Goal: Task Accomplishment & Management: Use online tool/utility

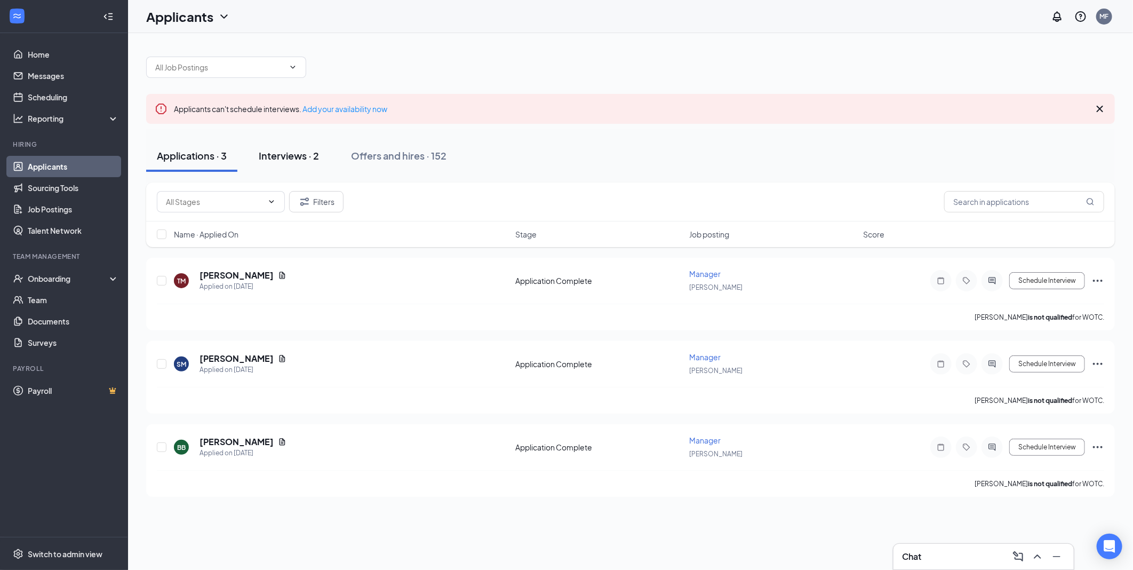
click at [269, 148] on button "Interviews · 2" at bounding box center [289, 156] width 82 height 32
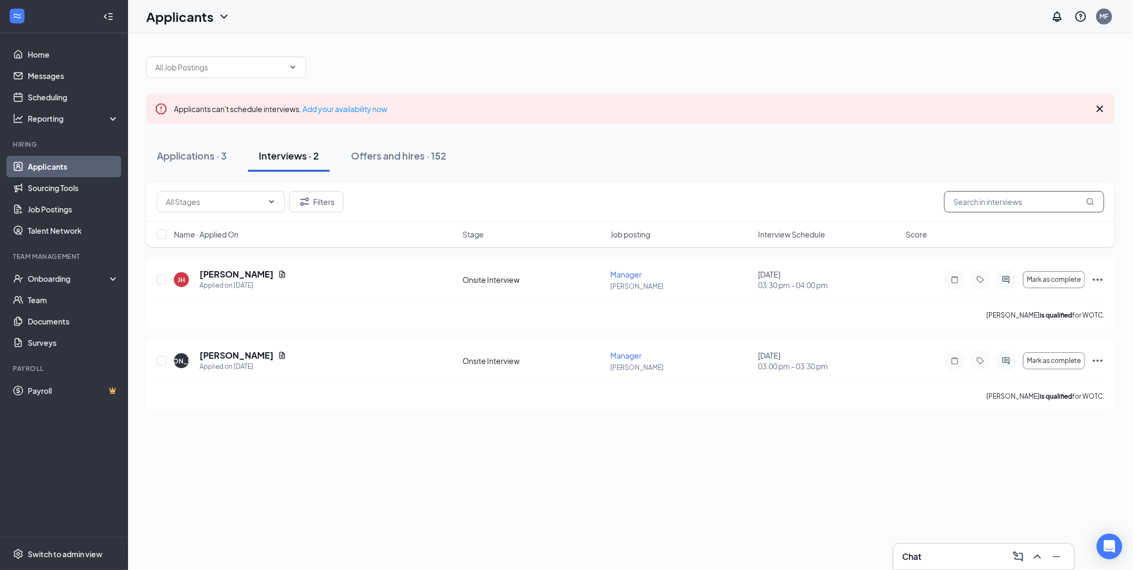
click at [968, 195] on input "text" at bounding box center [1024, 201] width 160 height 21
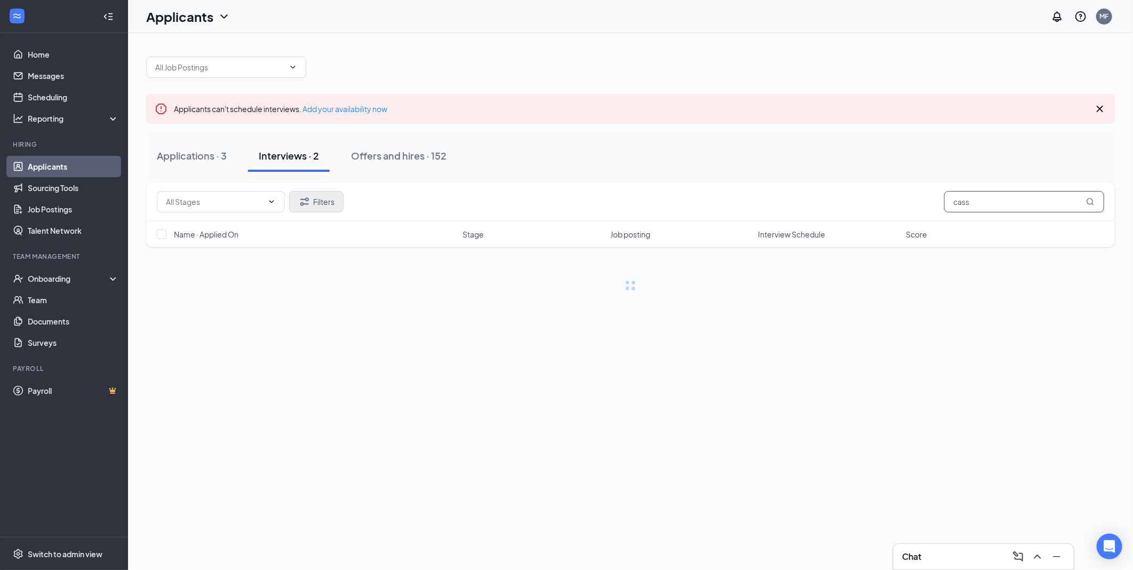
type input "cass"
click at [327, 205] on button "Filters" at bounding box center [316, 201] width 54 height 21
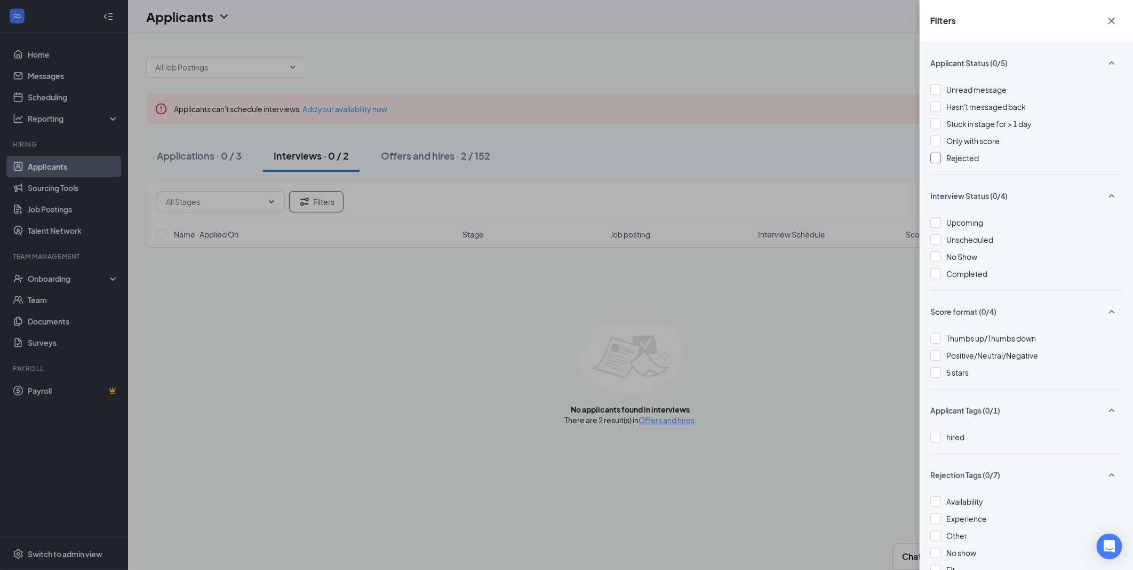
click at [949, 158] on span "Rejected" at bounding box center [962, 158] width 33 height 10
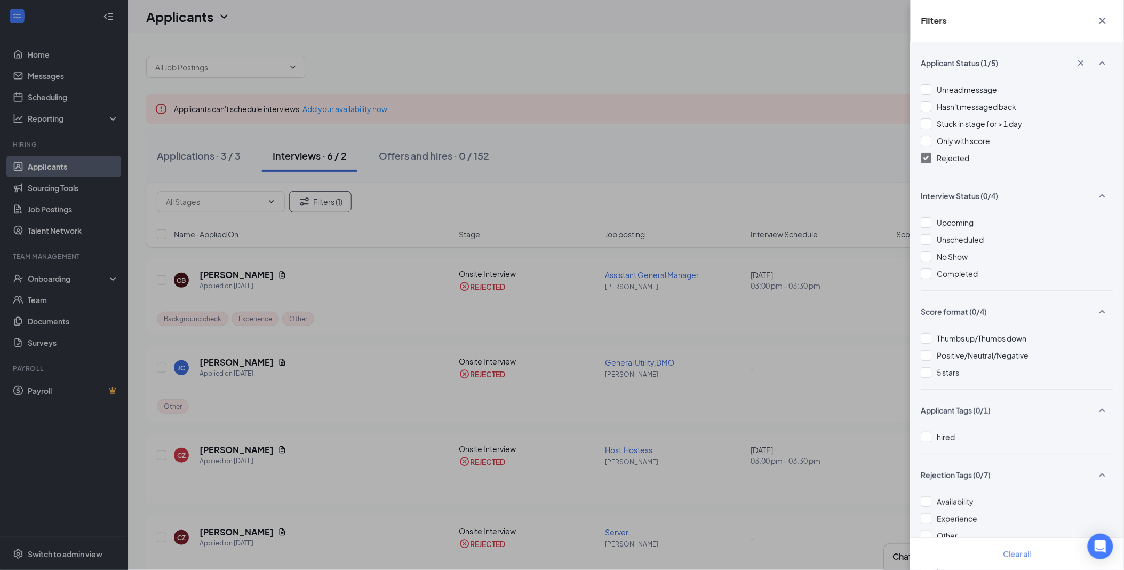
click at [569, 203] on div "Filters Applicant Status (1/5) Unread message Hasn't messaged back Stuck in sta…" at bounding box center [562, 285] width 1124 height 570
click at [200, 162] on div "Filters Applicant Status (1/5) Unread message Hasn't messaged back Stuck in sta…" at bounding box center [562, 285] width 1124 height 570
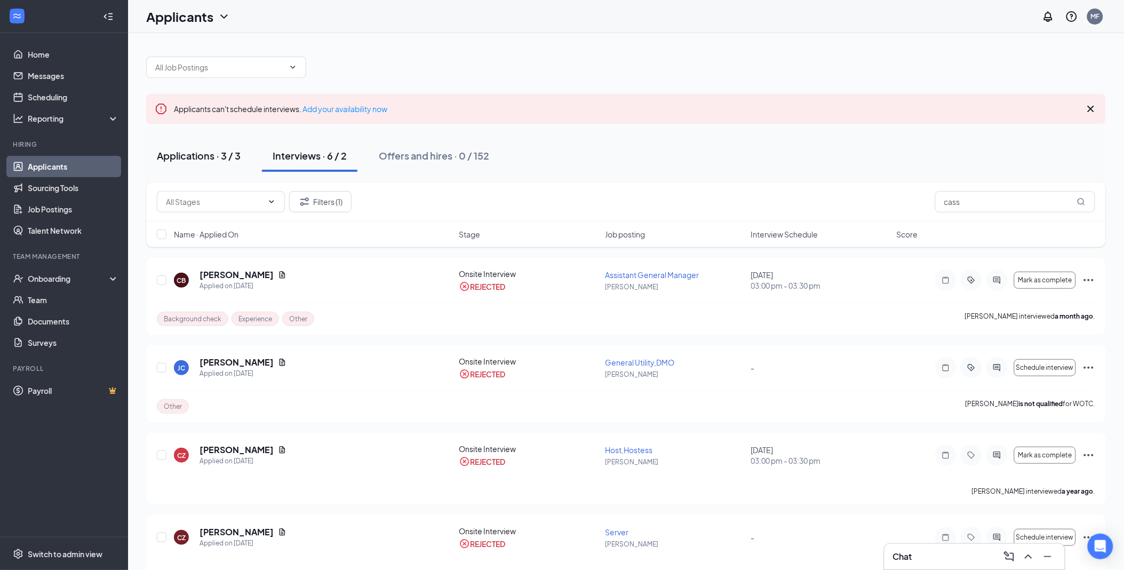
click at [204, 160] on div "Applications · 3 / 3" at bounding box center [199, 155] width 84 height 13
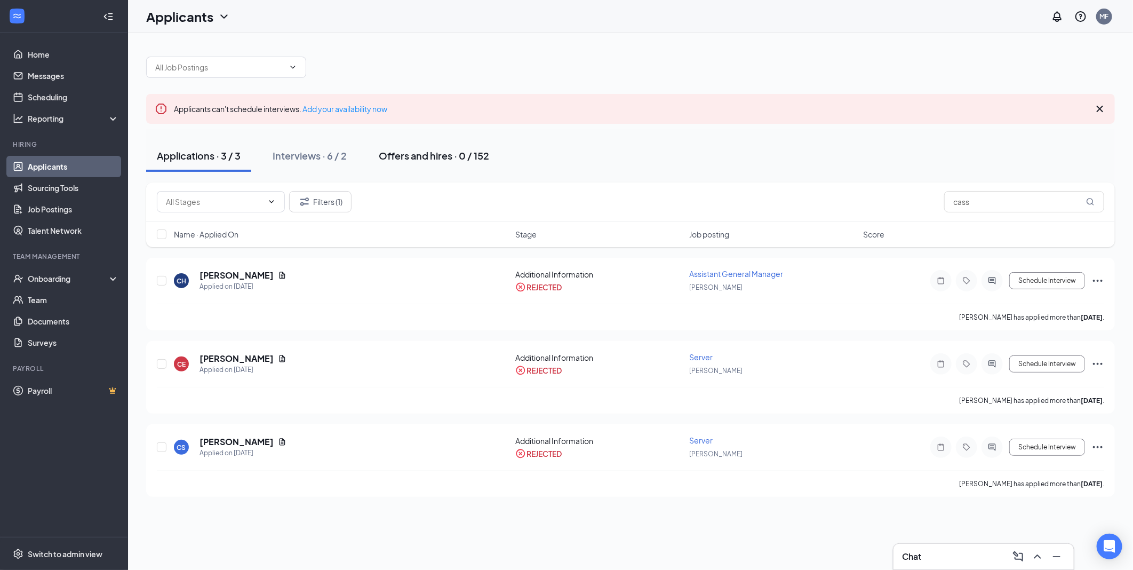
click at [426, 155] on div "Offers and hires · 0 / 152" at bounding box center [434, 155] width 110 height 13
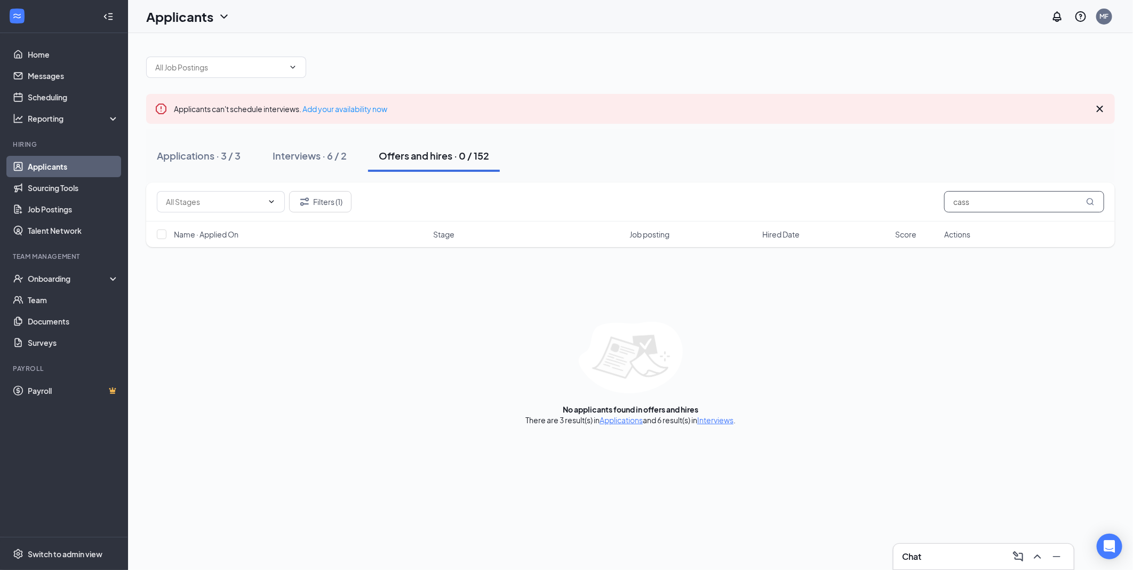
drag, startPoint x: 1003, startPoint y: 209, endPoint x: 923, endPoint y: 200, distance: 80.5
click at [923, 200] on div "Filters (1) cass" at bounding box center [630, 201] width 947 height 21
type input "kass"
click at [288, 165] on button "Interviews · 2" at bounding box center [289, 156] width 82 height 32
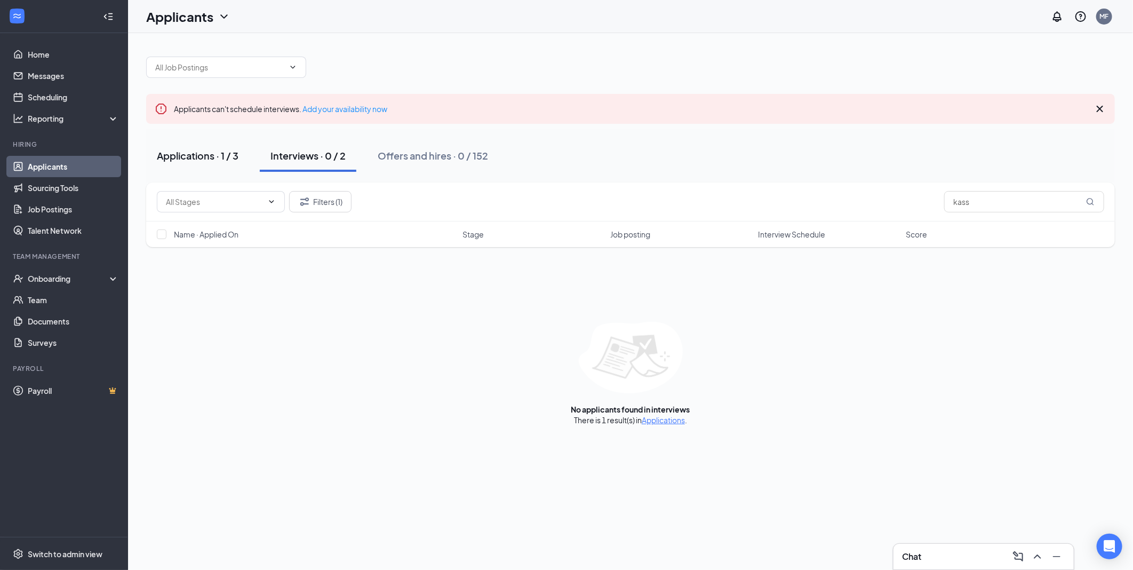
click at [209, 156] on div "Applications · 1 / 3" at bounding box center [198, 155] width 82 height 13
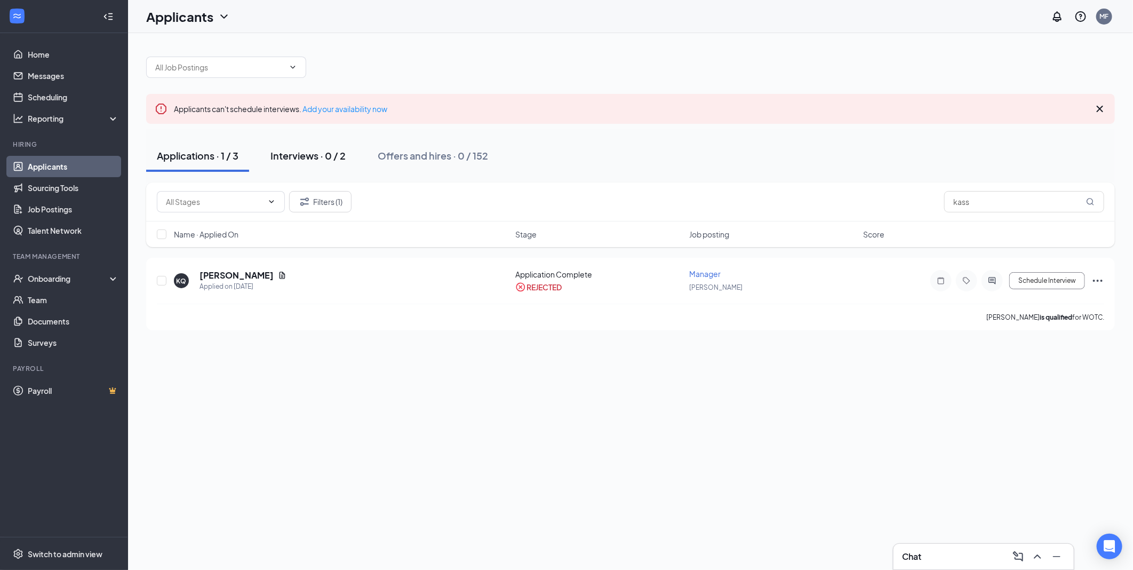
click at [336, 163] on button "Interviews · 0 / 2" at bounding box center [308, 156] width 97 height 32
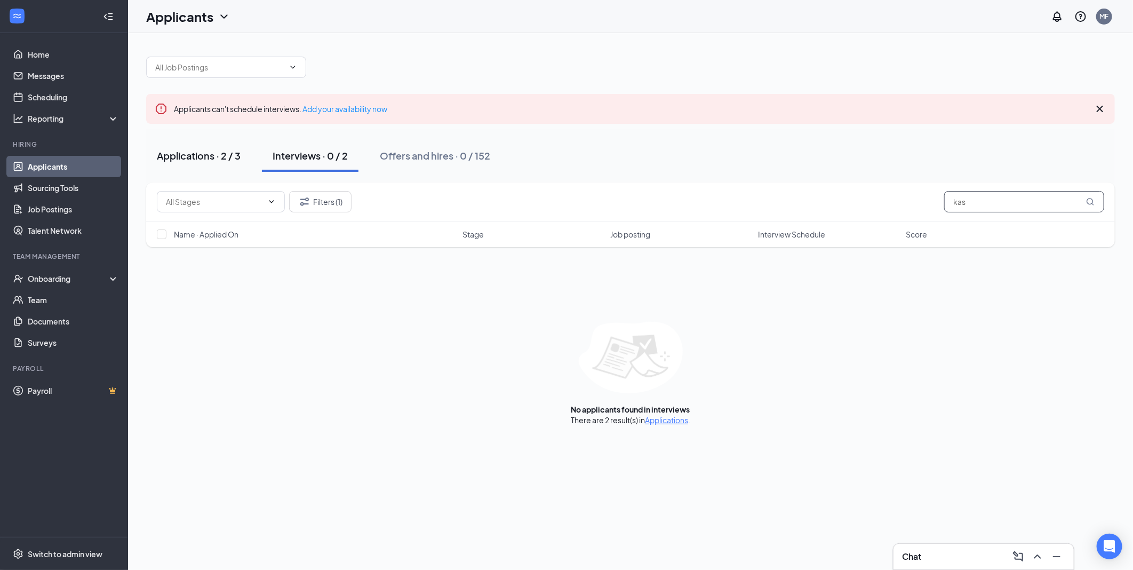
type input "kas"
click at [187, 164] on button "Applications · 2 / 3" at bounding box center [198, 156] width 105 height 32
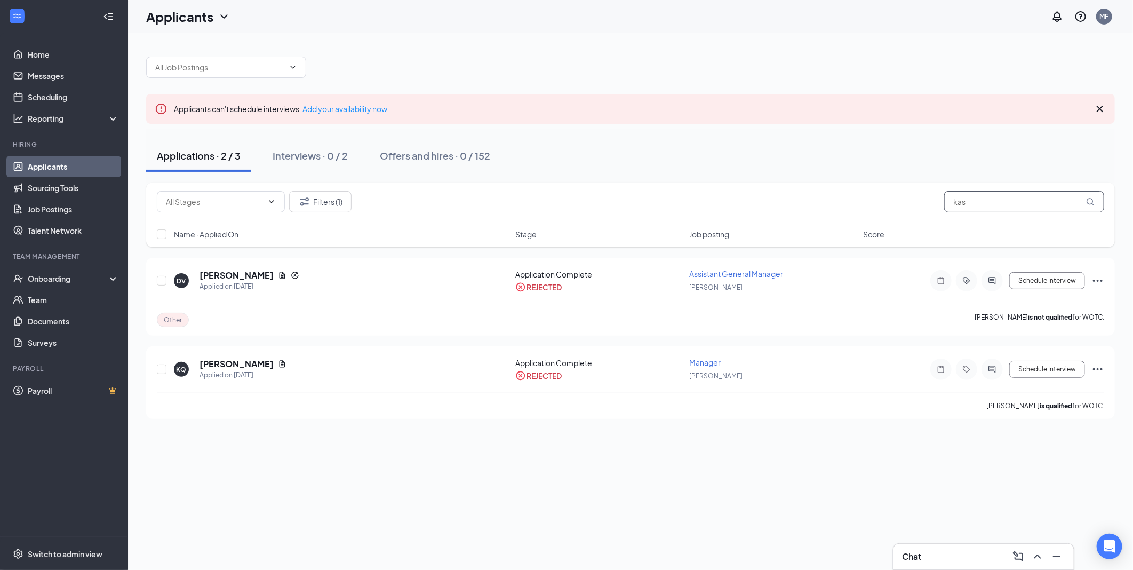
drag, startPoint x: 972, startPoint y: 201, endPoint x: 940, endPoint y: 196, distance: 31.8
click at [940, 196] on div "Filters (1) kas" at bounding box center [630, 201] width 947 height 21
